Goal: Find specific page/section: Find specific page/section

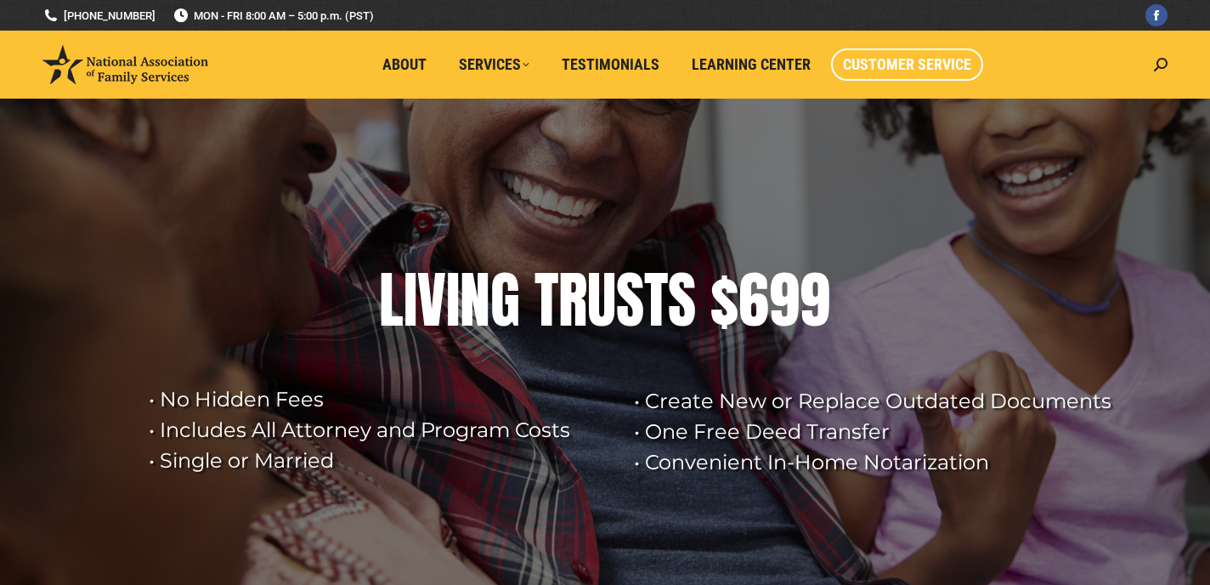
click at [925, 59] on span "Customer Service" at bounding box center [907, 64] width 128 height 19
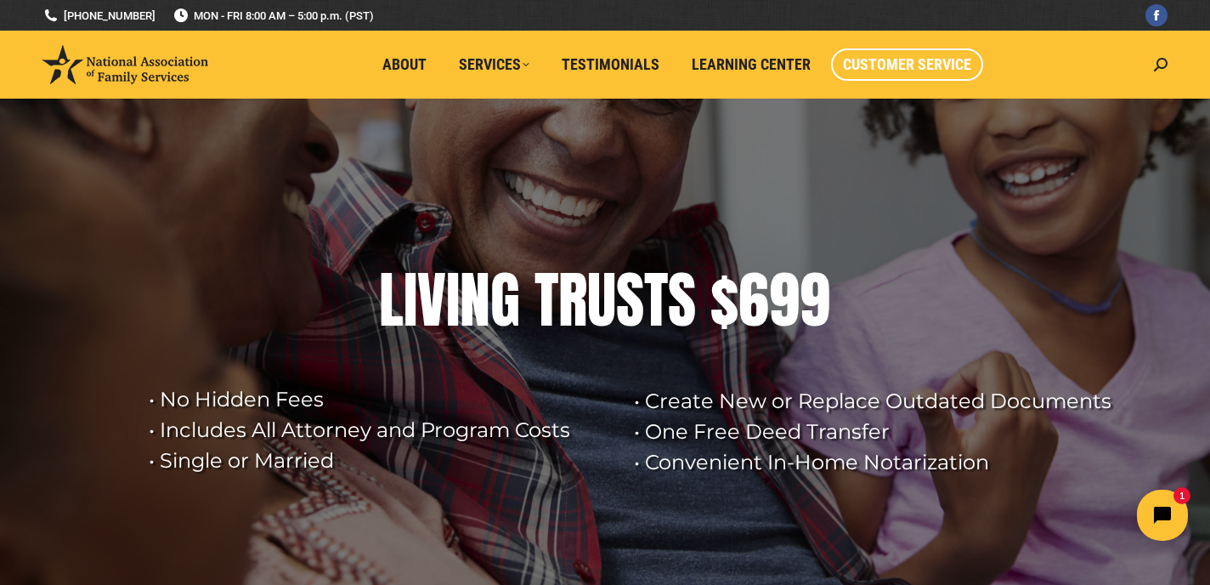
click at [907, 64] on span "Customer Service" at bounding box center [907, 64] width 128 height 19
